Goal: Task Accomplishment & Management: Use online tool/utility

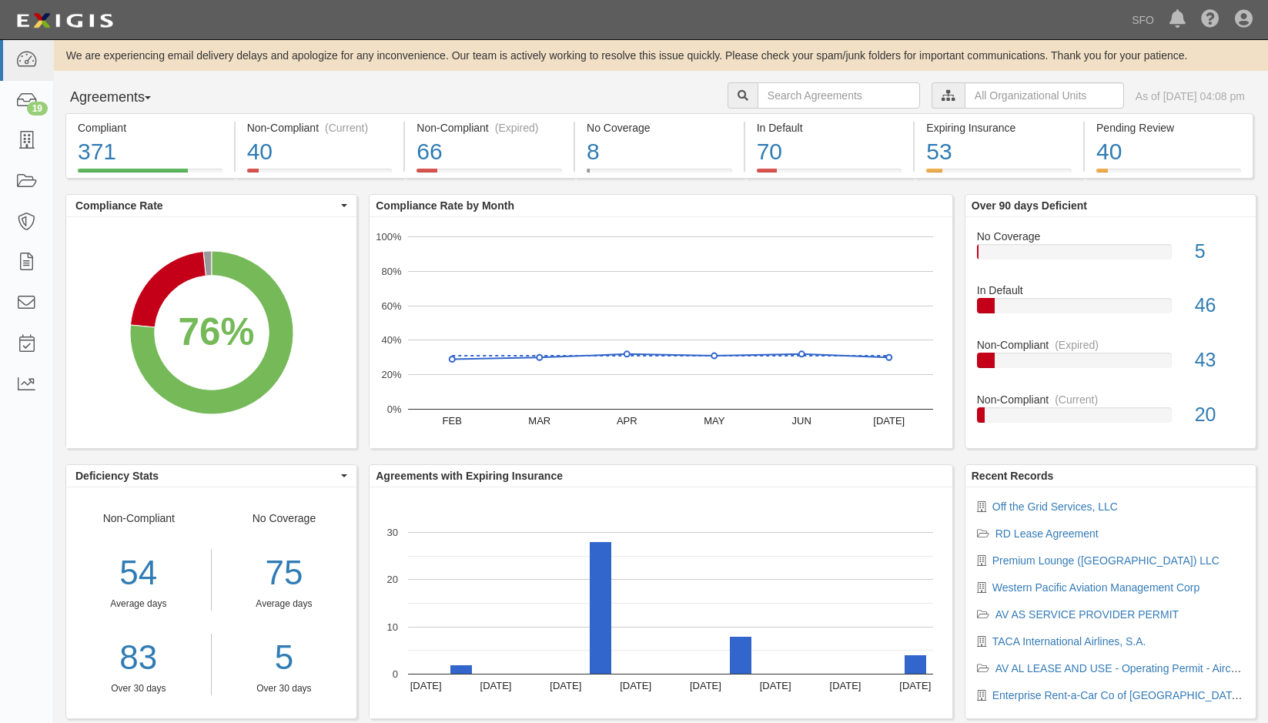
click at [107, 96] on button "Agreements" at bounding box center [122, 97] width 115 height 31
click at [119, 130] on link "Parties" at bounding box center [127, 129] width 122 height 20
click at [114, 89] on button "Agreements" at bounding box center [122, 97] width 115 height 31
click at [127, 135] on link "Parties" at bounding box center [127, 129] width 122 height 20
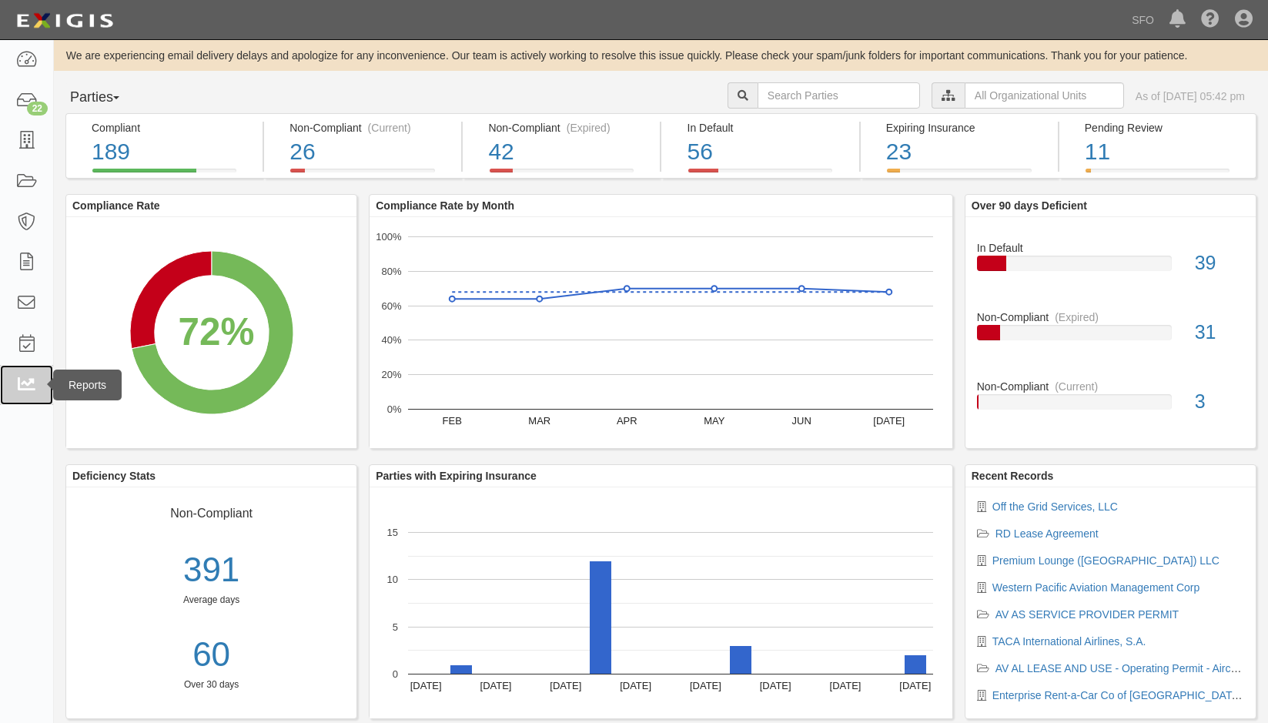
click at [35, 392] on icon at bounding box center [26, 386] width 22 height 18
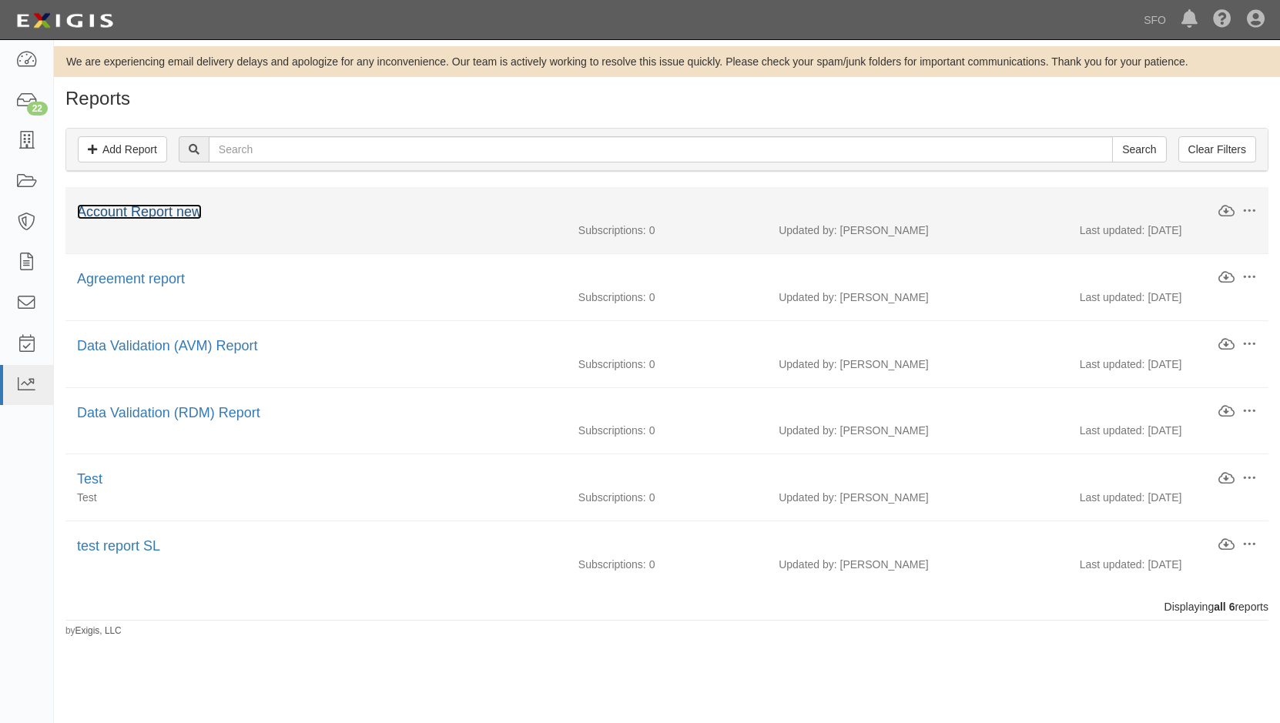
click at [166, 208] on link "Account Report new" at bounding box center [139, 211] width 125 height 15
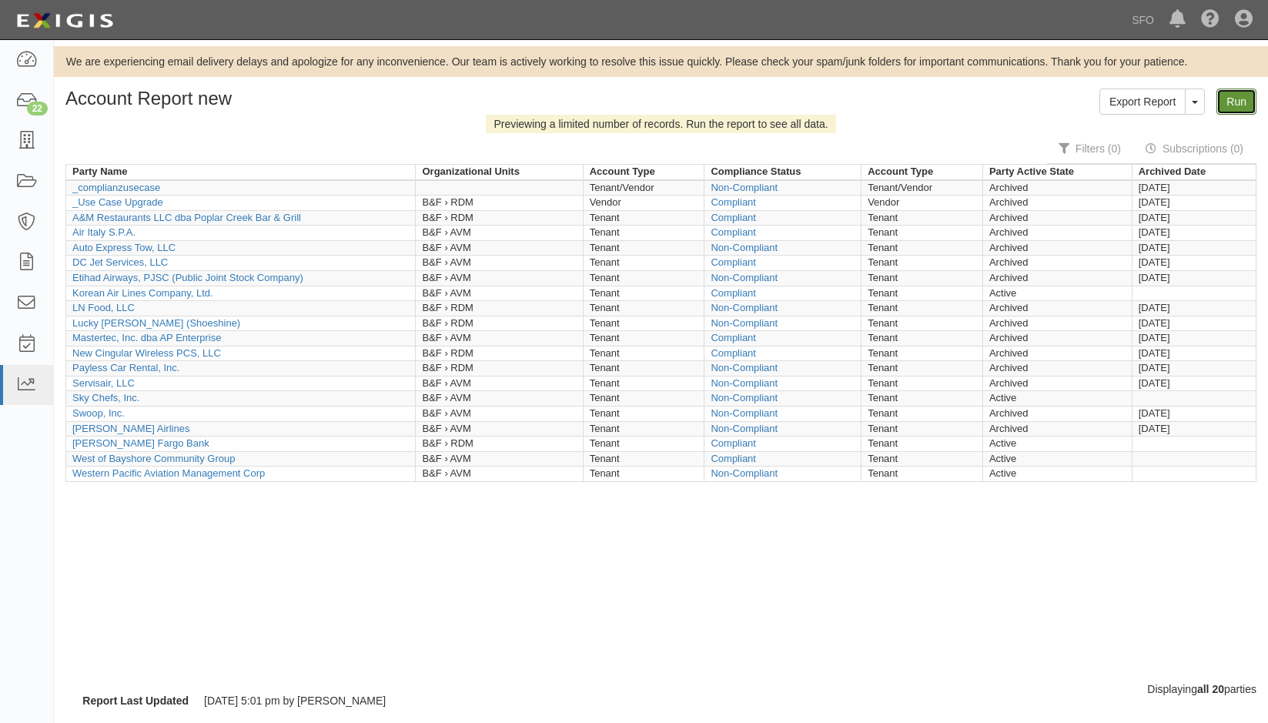
click at [1251, 104] on link "Run" at bounding box center [1237, 102] width 40 height 26
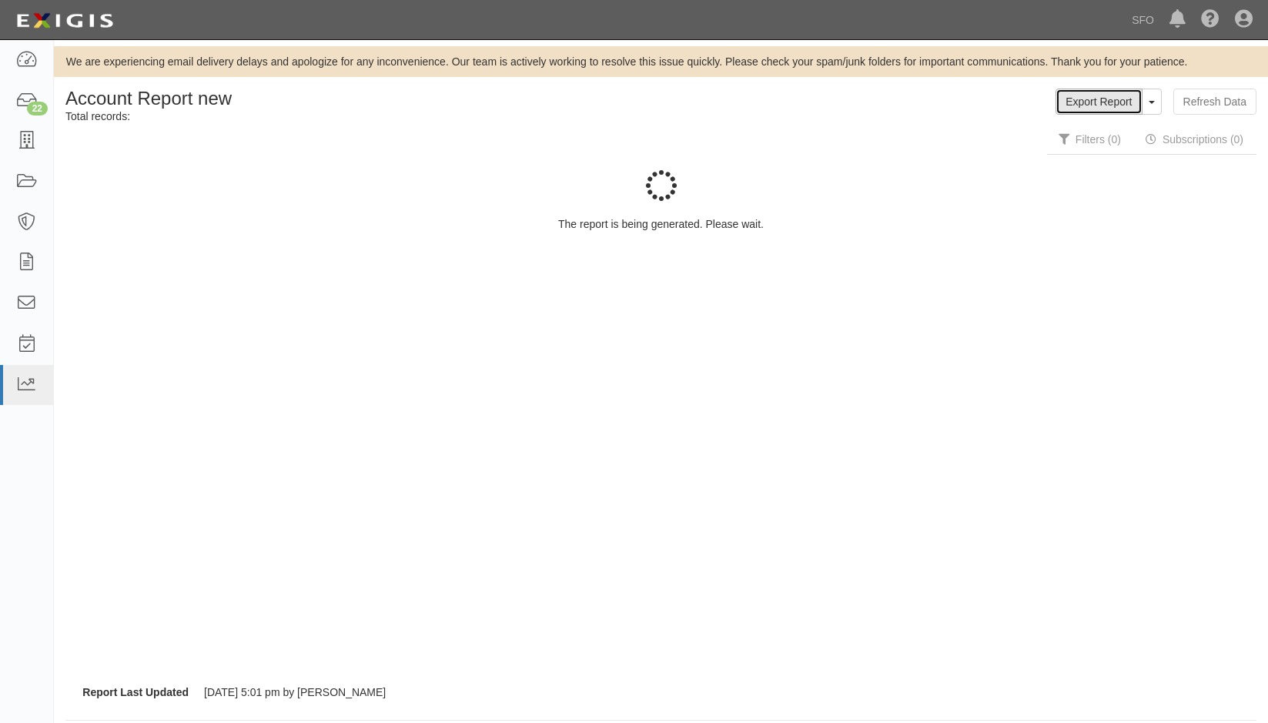
click at [1075, 102] on link "Export Report" at bounding box center [1099, 102] width 86 height 26
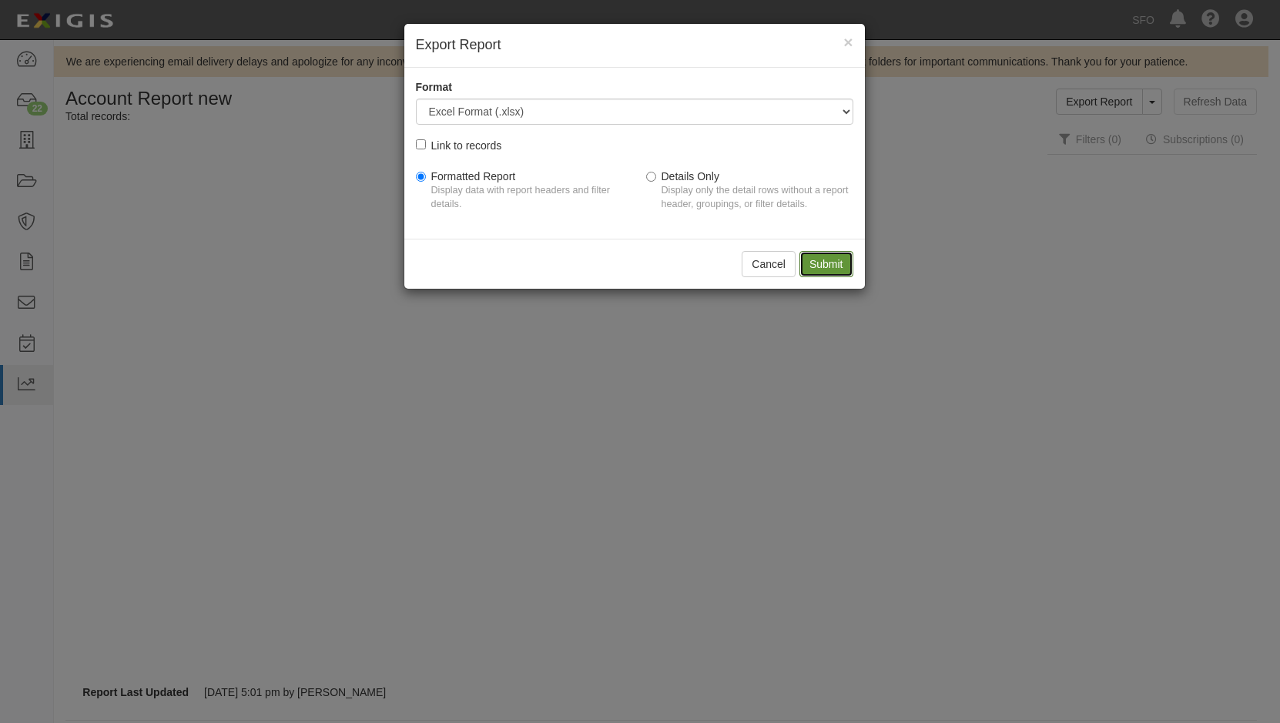
click at [851, 260] on input "Submit" at bounding box center [826, 264] width 54 height 26
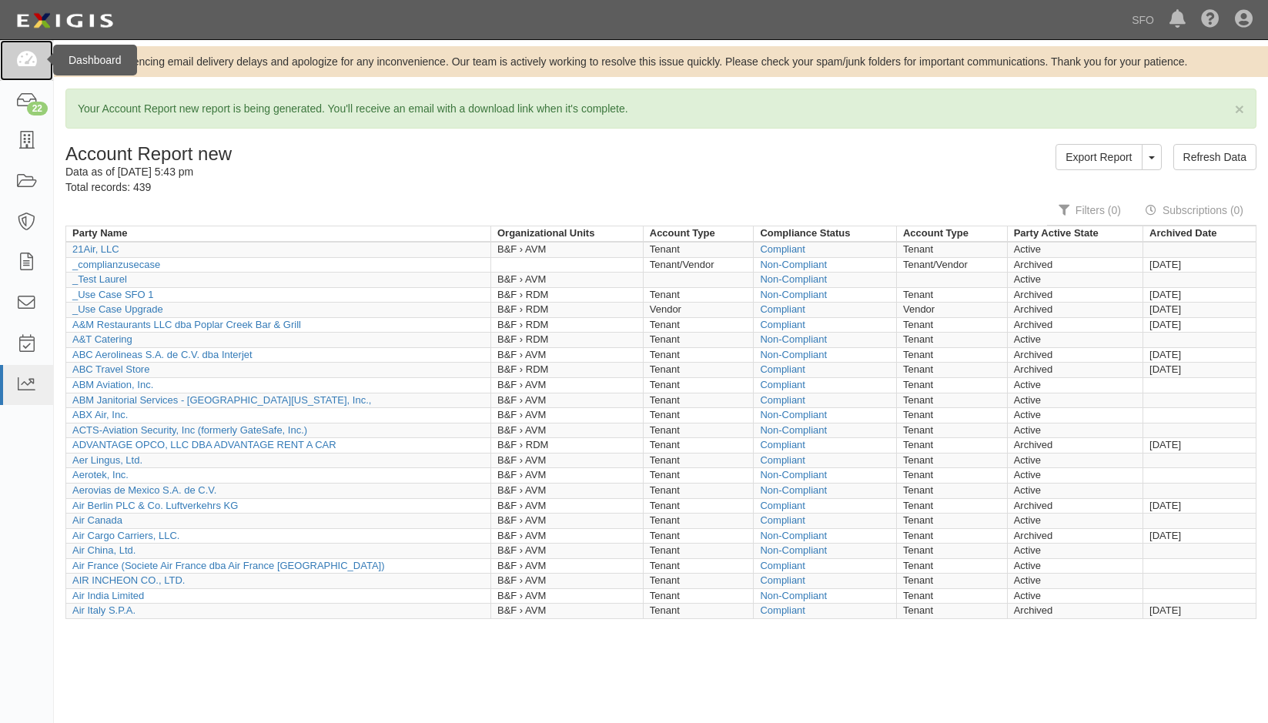
click at [18, 76] on link at bounding box center [26, 60] width 53 height 41
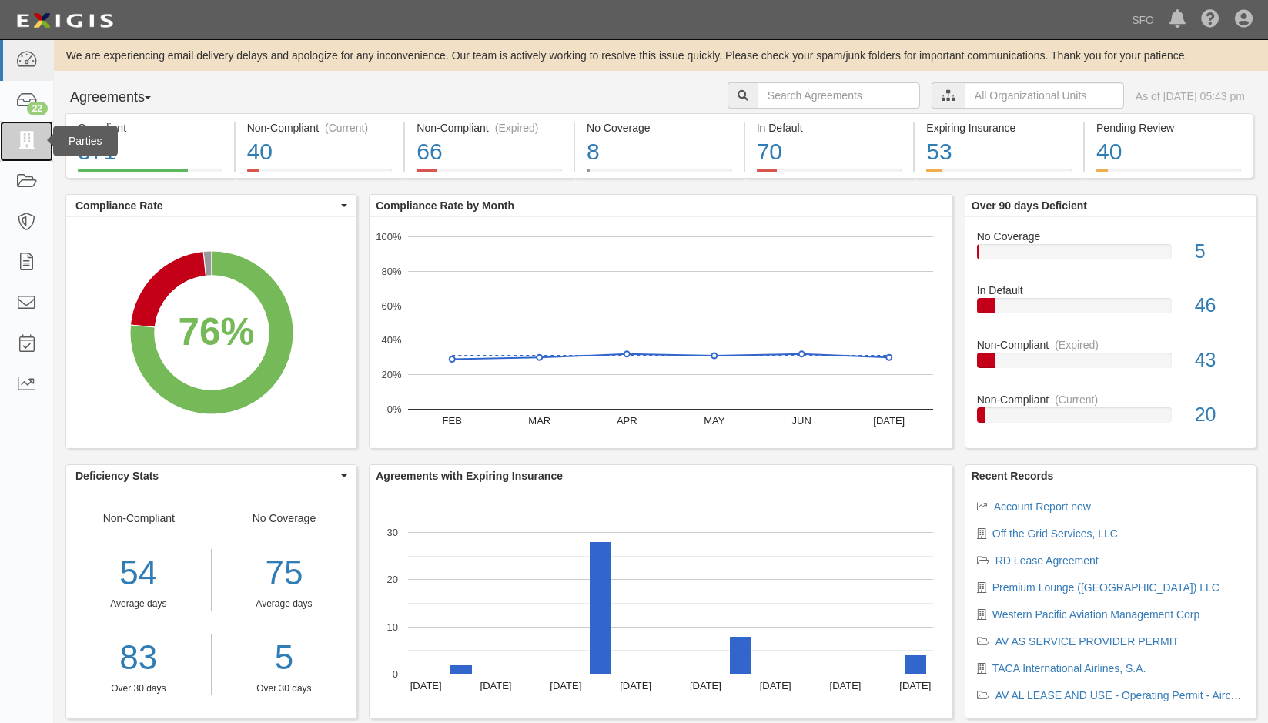
click at [29, 139] on icon at bounding box center [26, 141] width 22 height 18
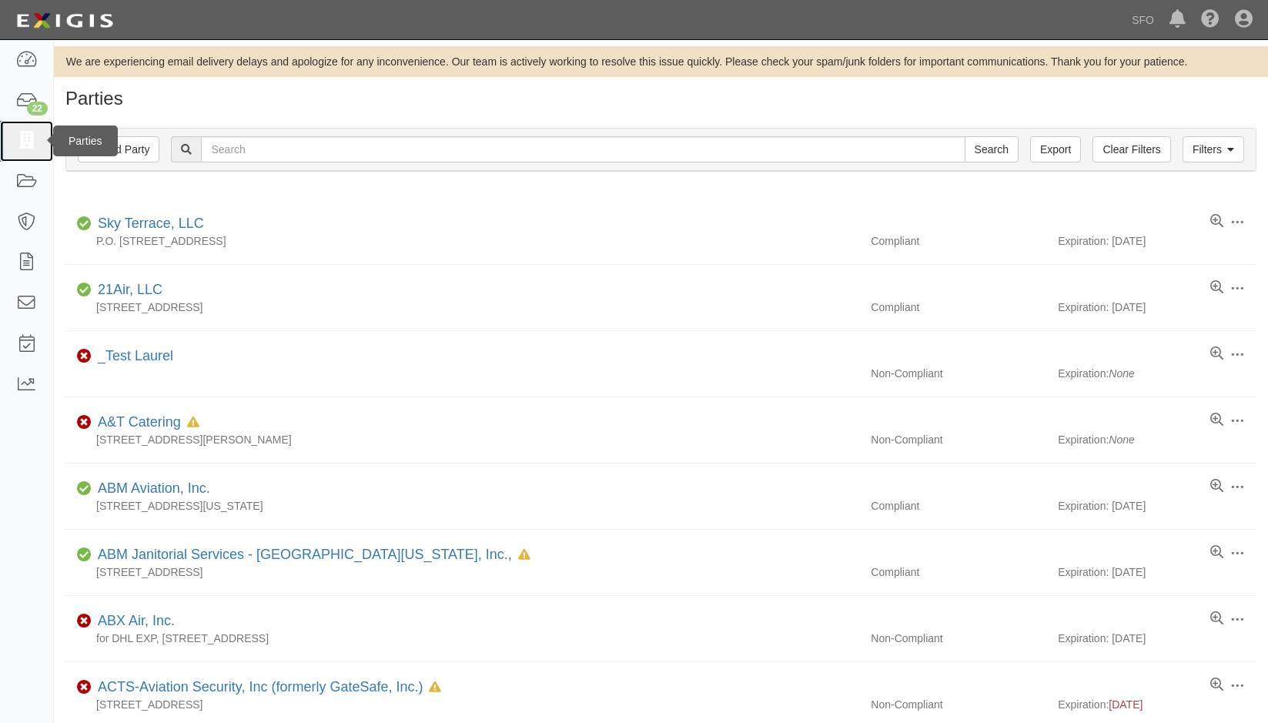
click at [15, 150] on link at bounding box center [26, 141] width 53 height 41
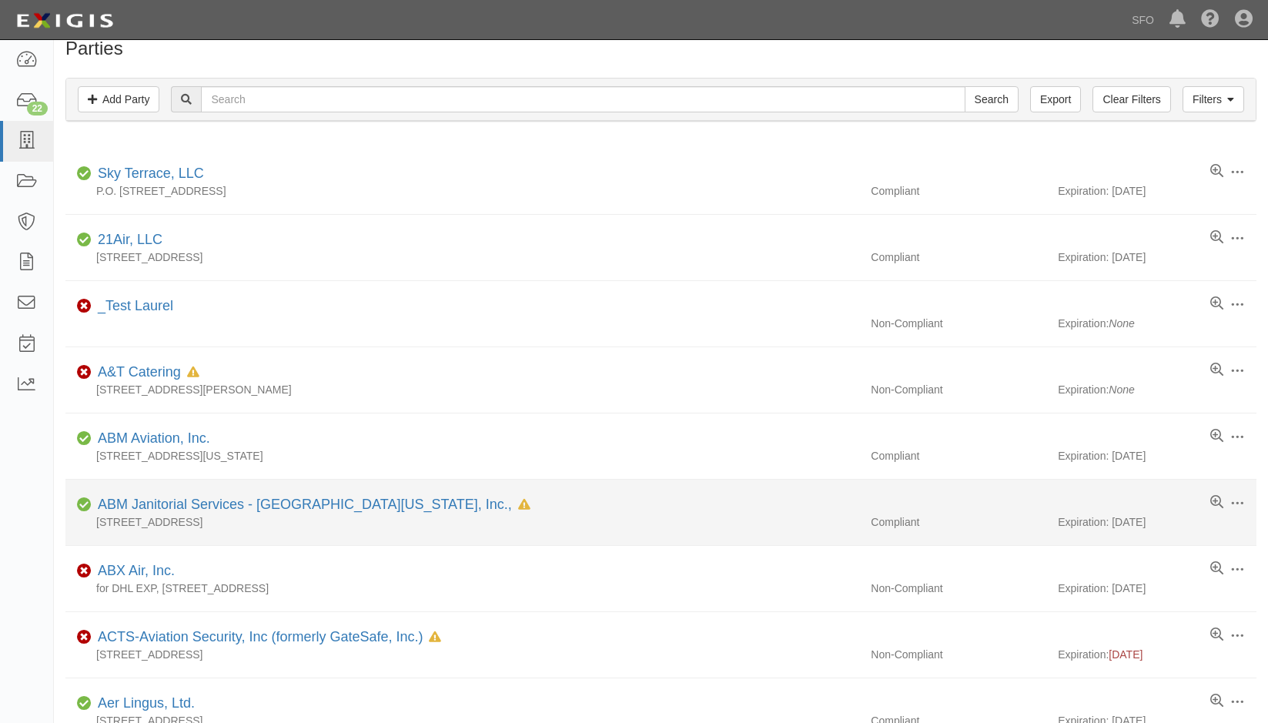
scroll to position [77, 0]
